Goal: Task Accomplishment & Management: Manage account settings

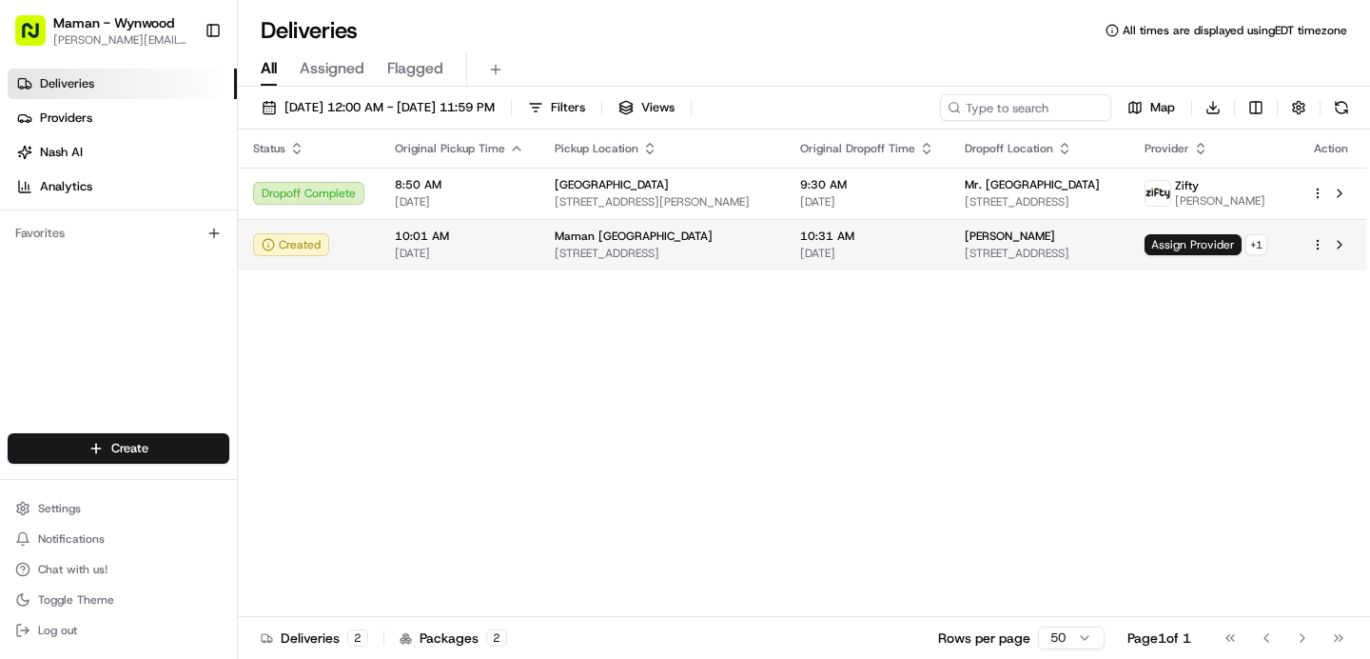
click at [950, 247] on td "Rebecca Smith 6045 La Gorce Dr, Miami Beach, FL 33140, USA" at bounding box center [1040, 244] width 180 height 51
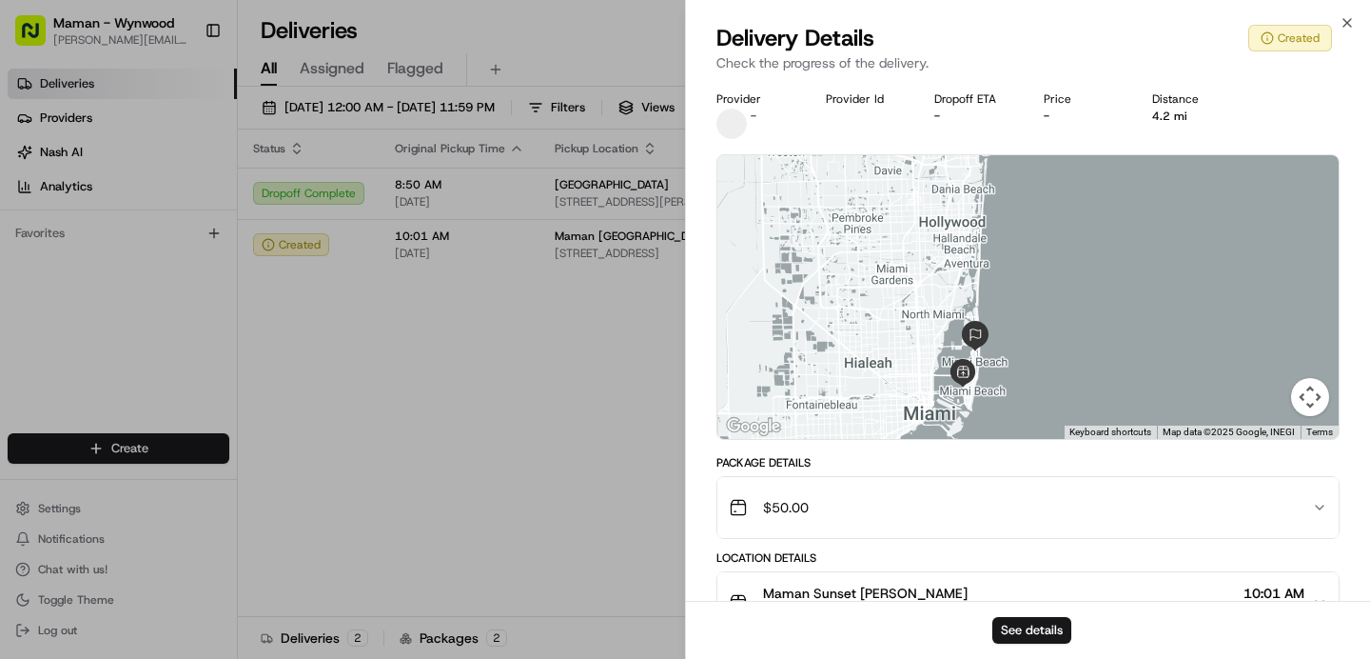
scroll to position [254, 0]
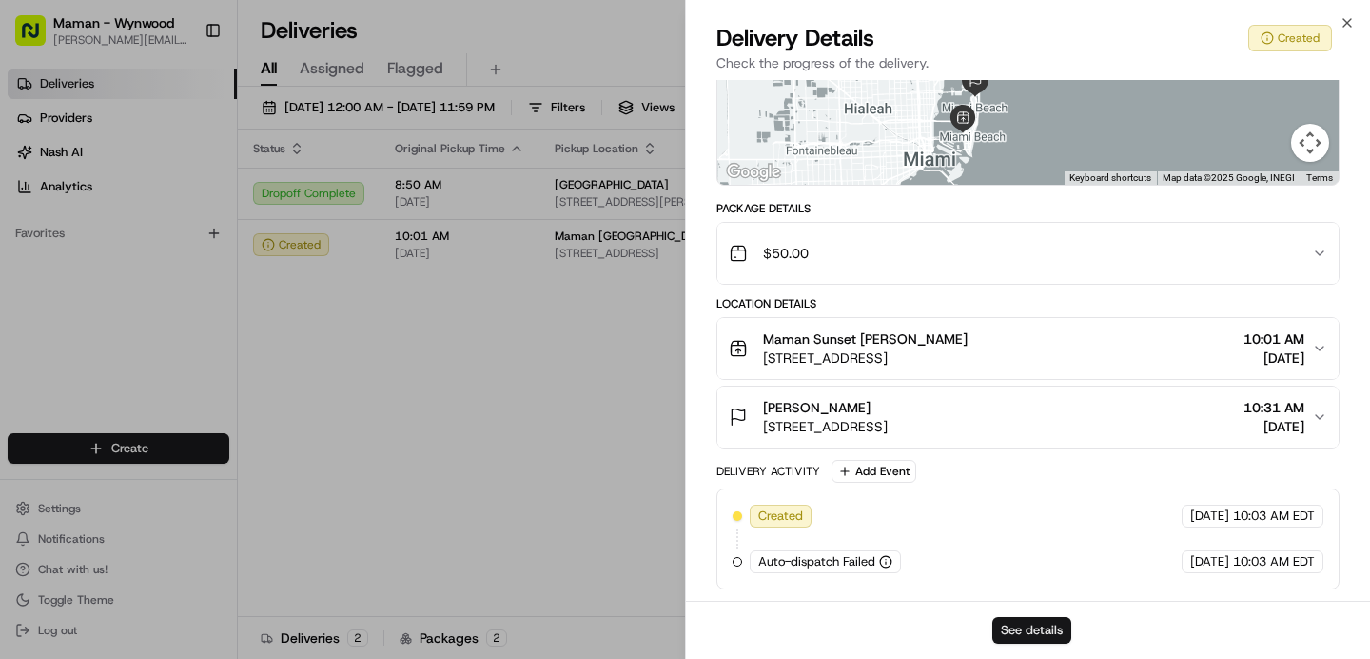
click at [1044, 627] on button "See details" at bounding box center [1032, 630] width 79 height 27
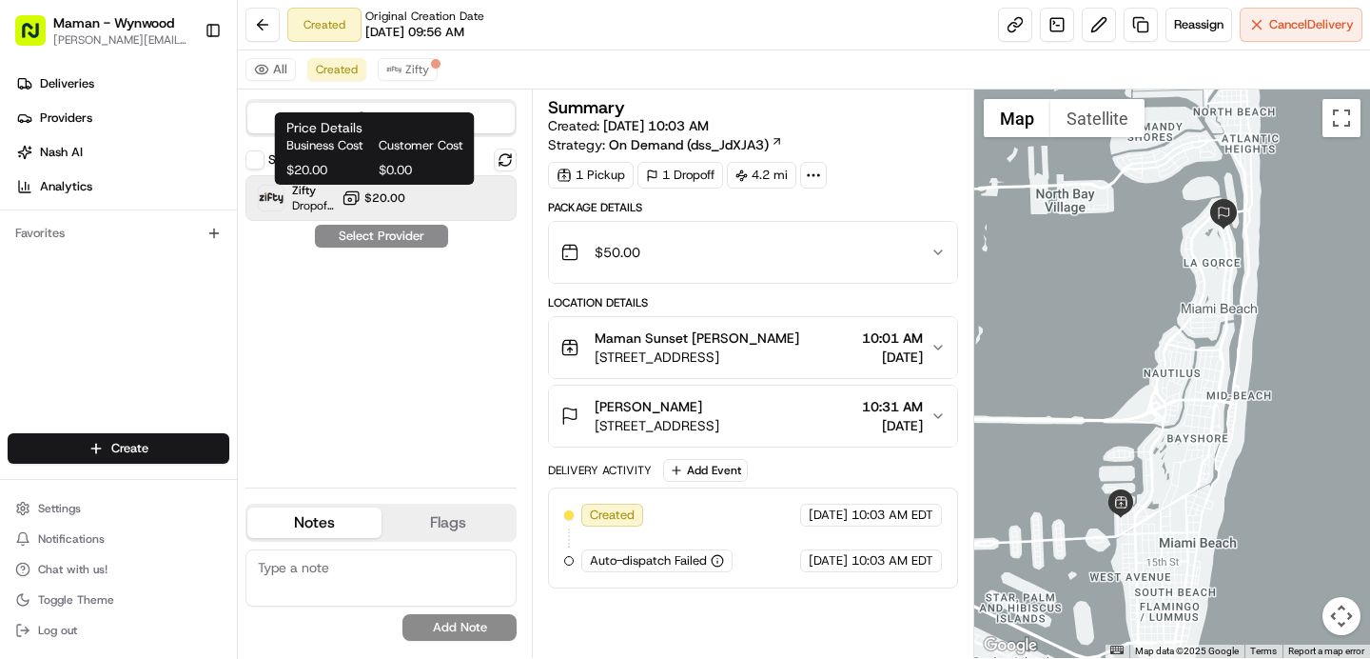
click at [362, 200] on button "$20.00" at bounding box center [374, 197] width 64 height 19
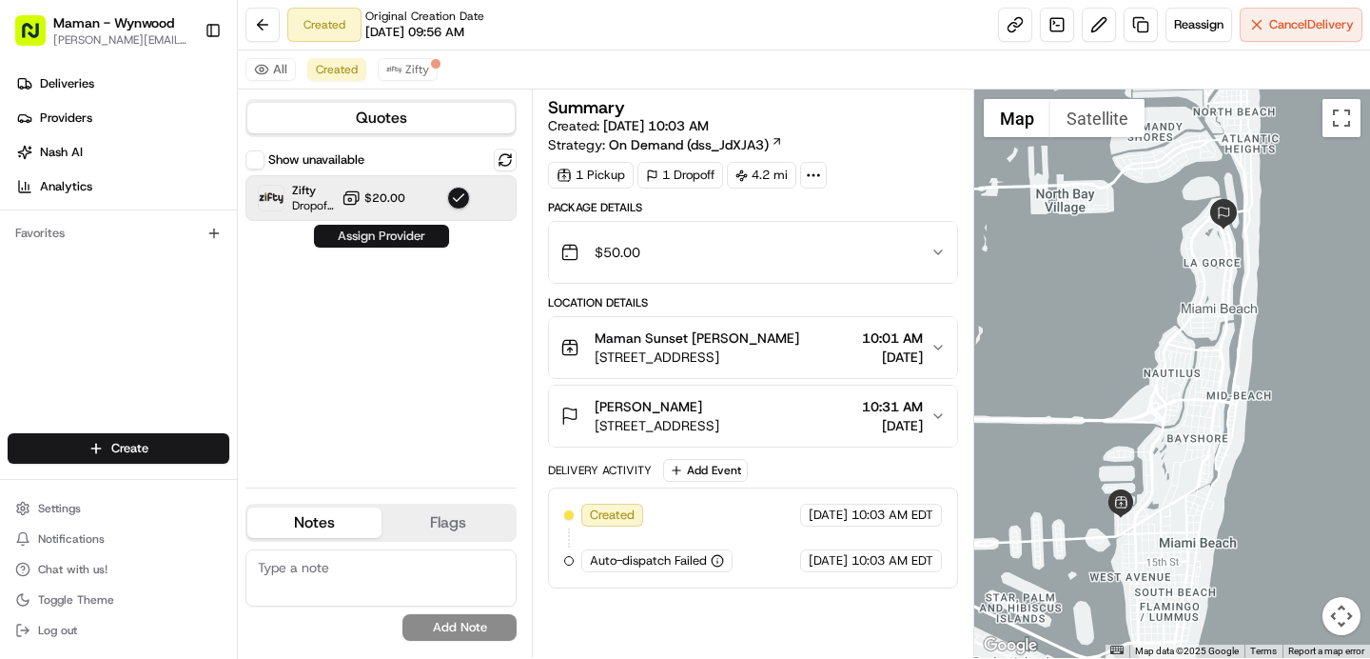
click at [375, 234] on button "Assign Provider" at bounding box center [381, 236] width 135 height 23
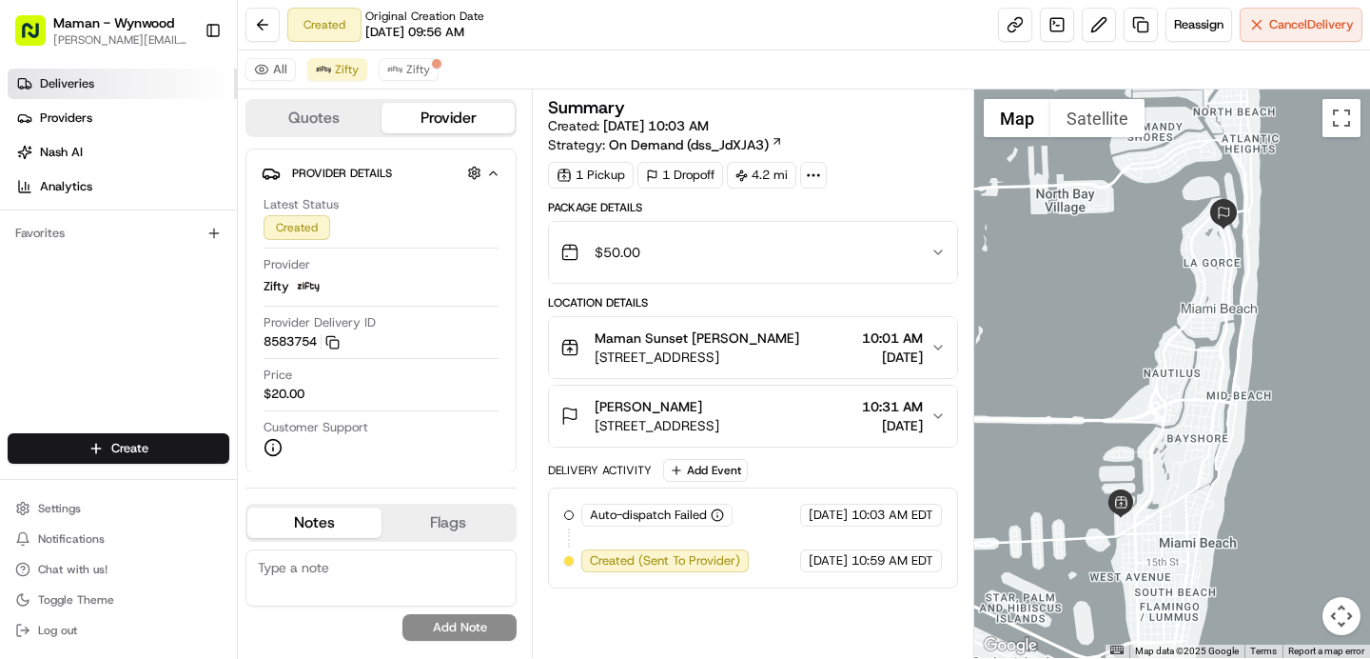
click at [76, 83] on span "Deliveries" at bounding box center [67, 83] width 54 height 17
